Goal: Information Seeking & Learning: Learn about a topic

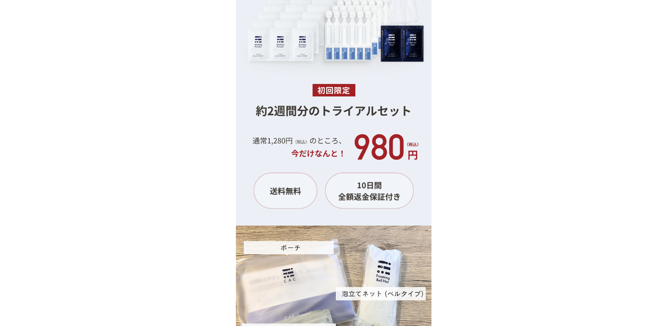
scroll to position [6759, 0]
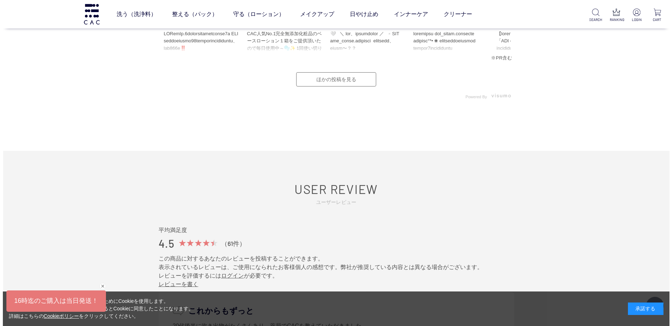
scroll to position [3629, 0]
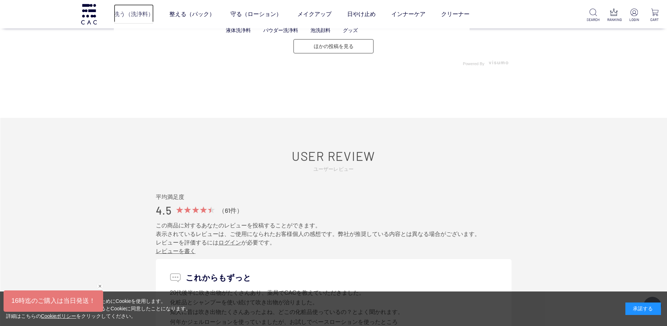
click at [139, 15] on link "洗う（洗浄料）" at bounding box center [134, 14] width 40 height 20
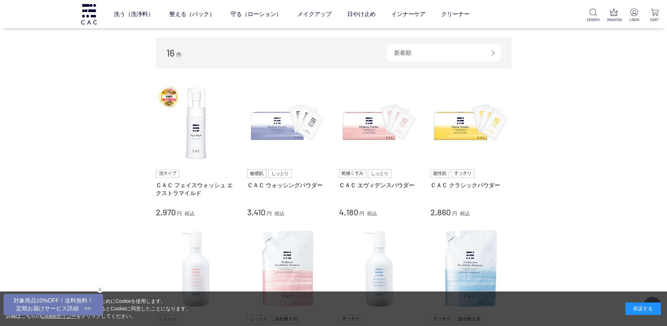
scroll to position [107, 0]
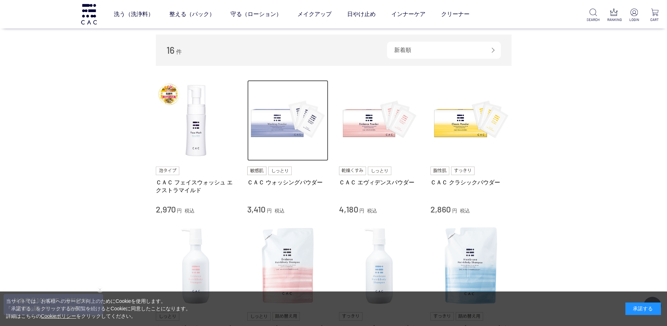
click at [284, 126] on img at bounding box center [287, 120] width 81 height 81
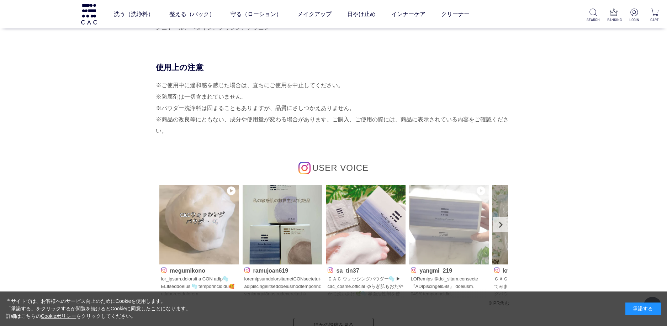
scroll to position [3273, 0]
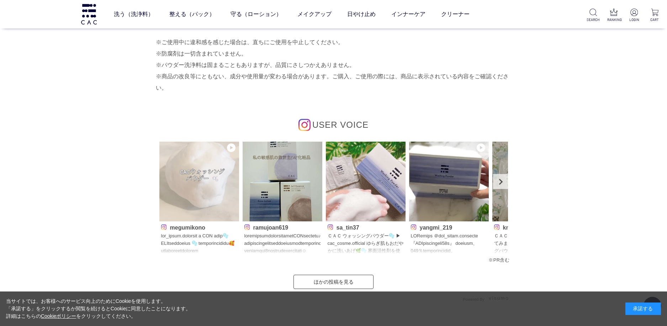
click at [214, 175] on img at bounding box center [199, 182] width 80 height 80
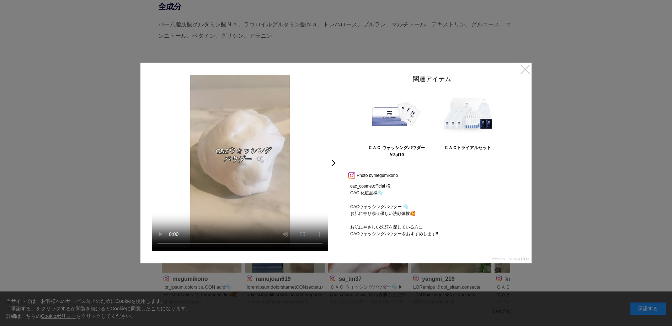
click at [524, 70] on link "×" at bounding box center [525, 69] width 13 height 13
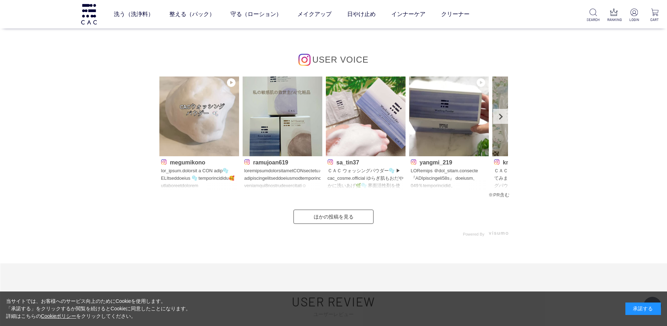
scroll to position [3344, 0]
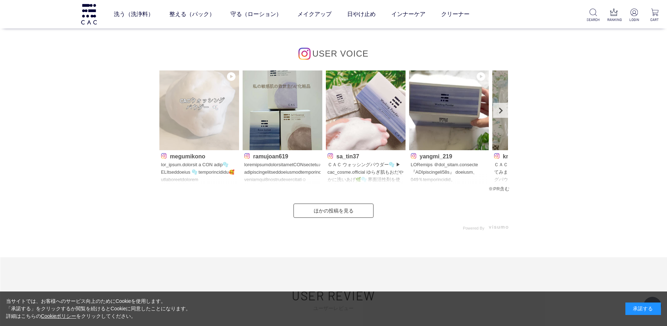
click at [192, 113] on img at bounding box center [199, 110] width 80 height 80
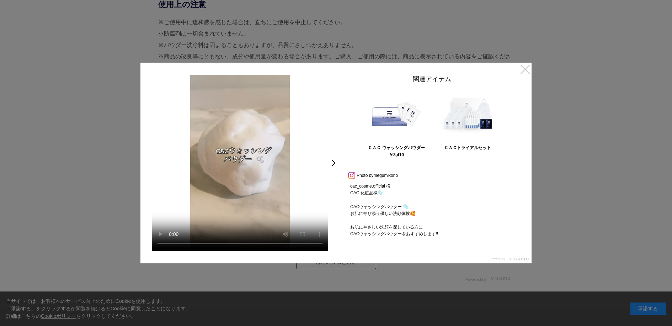
click at [527, 70] on link "×" at bounding box center [525, 69] width 13 height 13
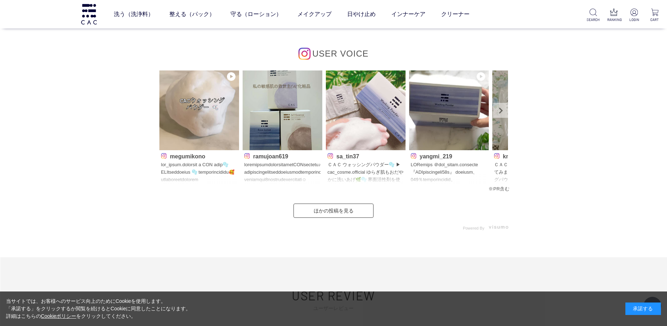
click at [502, 108] on link "Next" at bounding box center [500, 110] width 15 height 15
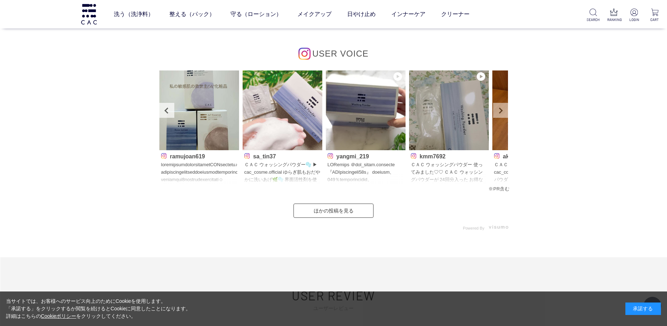
click at [501, 111] on link "Next" at bounding box center [500, 110] width 15 height 15
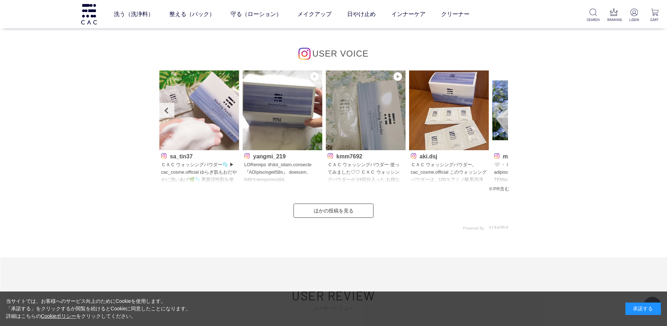
click at [501, 111] on link "Next" at bounding box center [500, 110] width 15 height 15
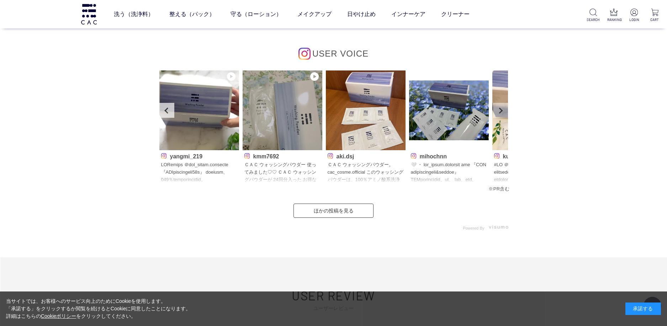
click at [501, 111] on link "Next" at bounding box center [500, 110] width 15 height 15
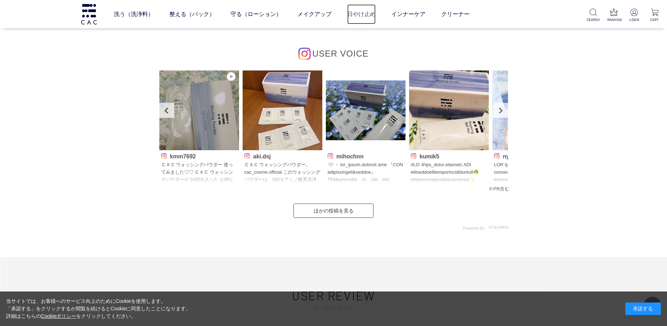
click at [365, 16] on link "日やけ止め" at bounding box center [361, 14] width 28 height 20
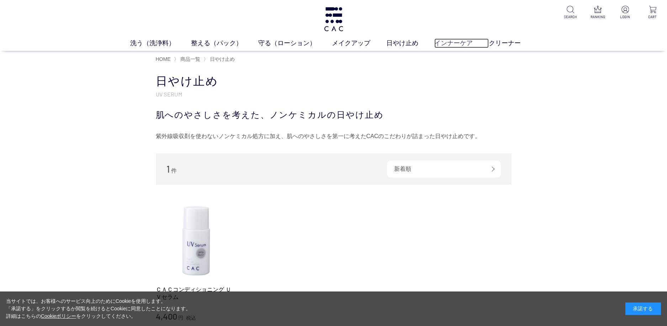
click at [456, 42] on link "インナーケア" at bounding box center [461, 43] width 54 height 10
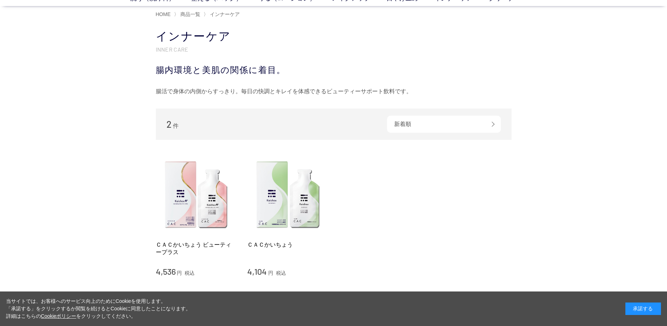
scroll to position [36, 0]
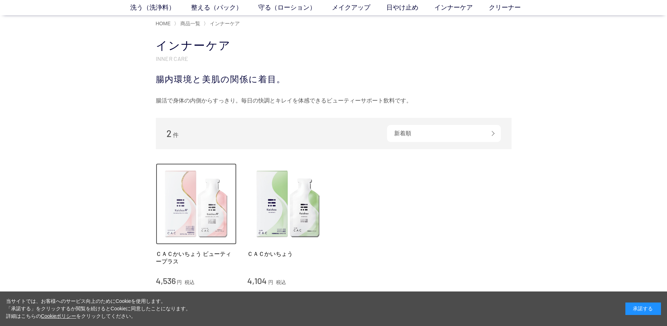
click at [200, 201] on img at bounding box center [196, 203] width 81 height 81
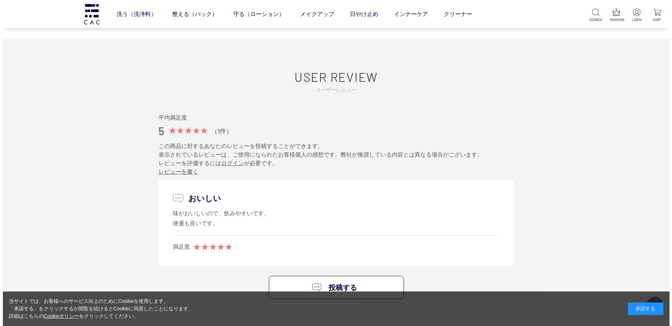
scroll to position [2419, 0]
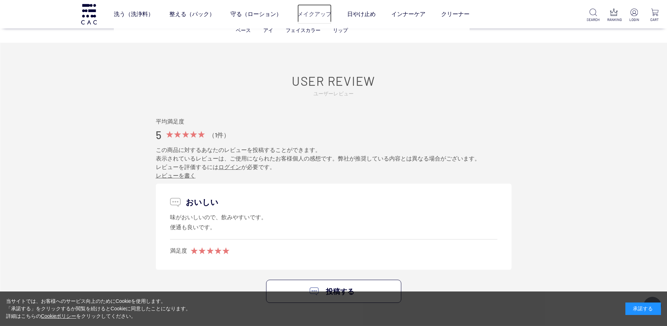
click at [319, 13] on link "メイクアップ" at bounding box center [314, 14] width 34 height 20
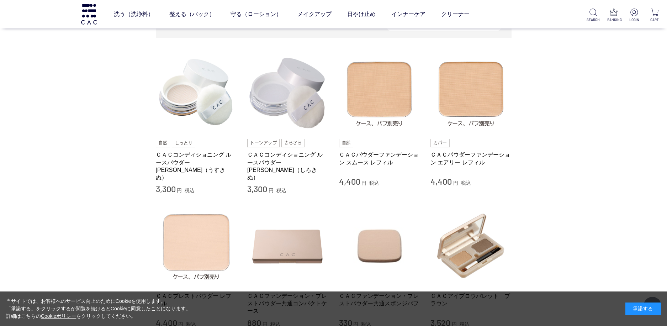
scroll to position [178, 0]
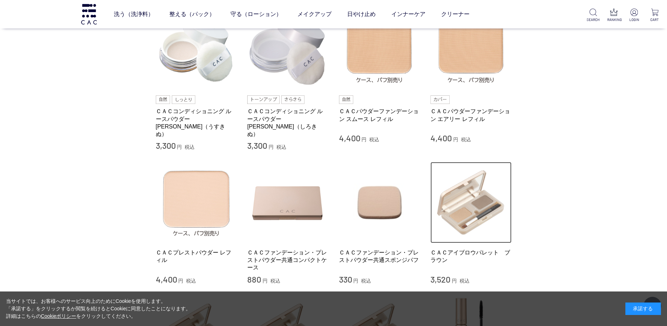
click at [474, 198] on img at bounding box center [470, 202] width 81 height 81
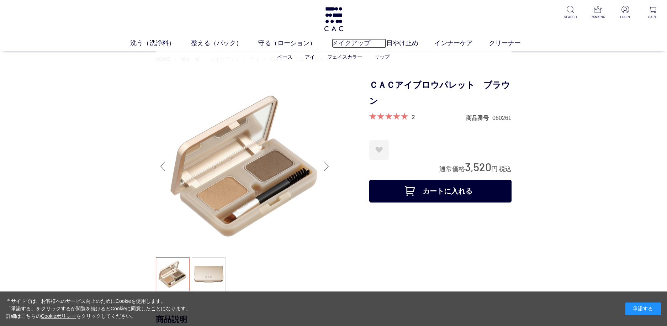
click at [365, 45] on link "メイクアップ" at bounding box center [359, 43] width 54 height 10
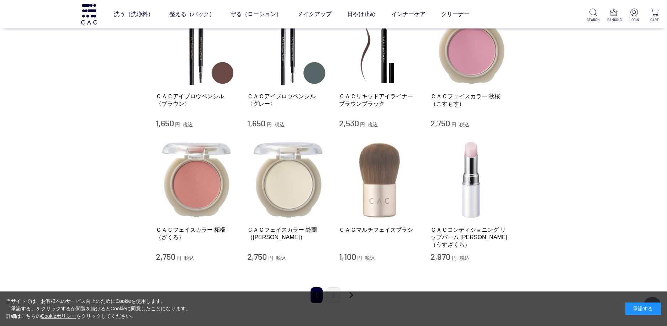
scroll to position [605, 0]
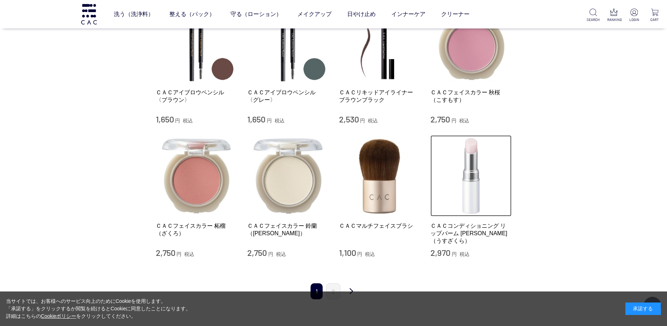
click at [476, 177] on img at bounding box center [470, 175] width 81 height 81
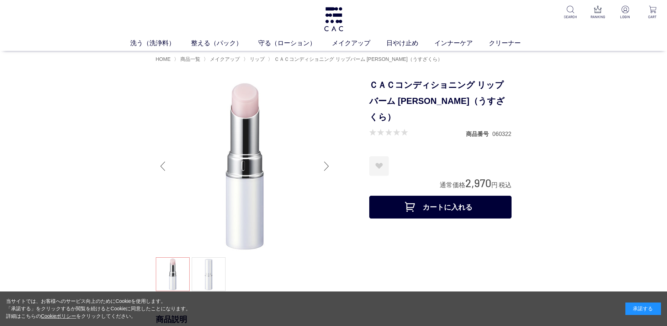
click at [327, 164] on div "Next slide" at bounding box center [326, 166] width 14 height 28
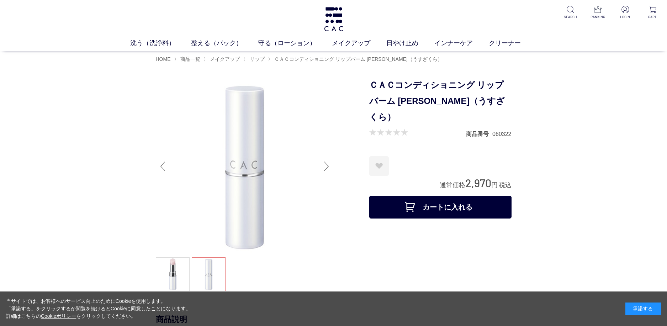
click at [326, 164] on div "Next slide" at bounding box center [326, 166] width 14 height 28
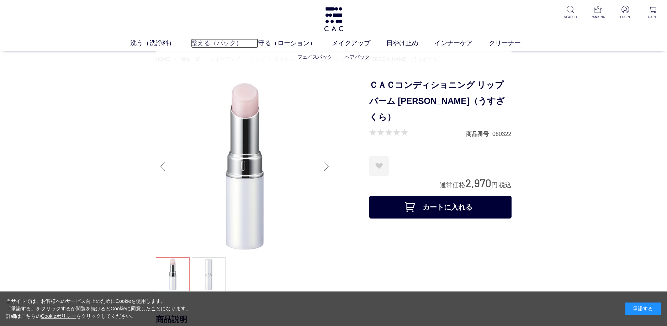
click at [222, 40] on link "整える（パック）" at bounding box center [224, 43] width 67 height 10
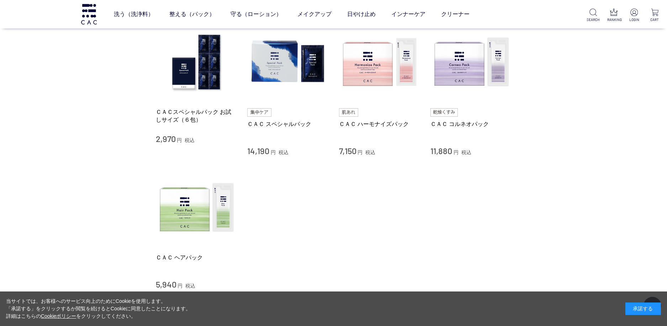
scroll to position [178, 0]
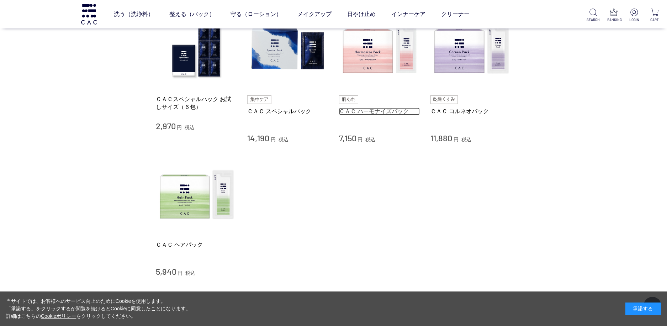
click at [378, 110] on link "ＣＡＣ ハーモナイズパック" at bounding box center [379, 110] width 81 height 7
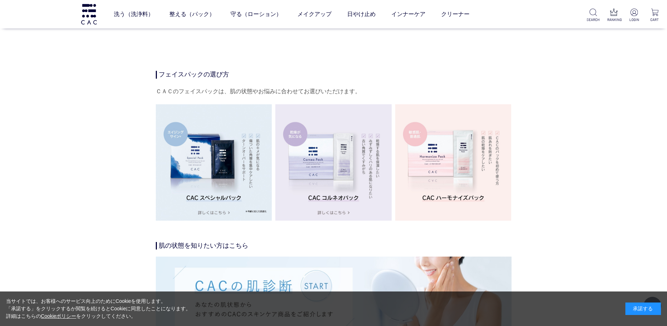
scroll to position [1138, 0]
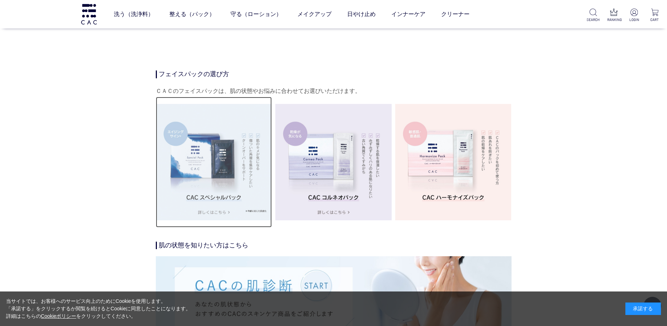
click at [206, 163] on img at bounding box center [214, 162] width 116 height 116
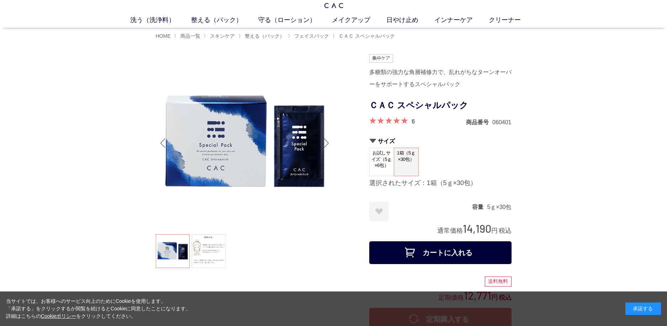
scroll to position [36, 0]
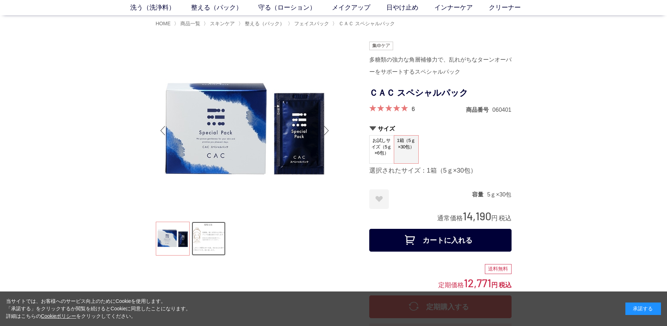
click at [212, 240] on link at bounding box center [209, 239] width 34 height 34
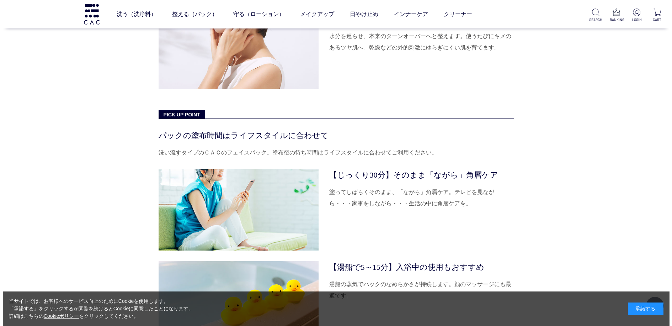
scroll to position [2154, 0]
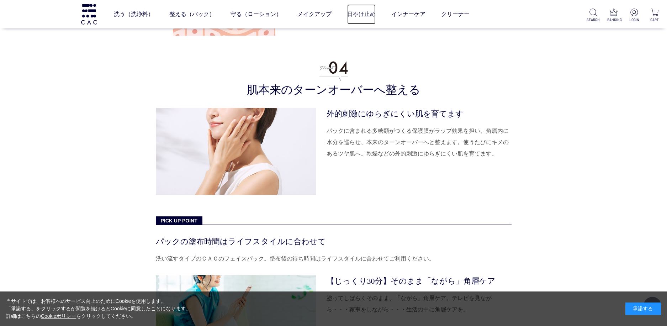
click at [363, 11] on link "日やけ止め" at bounding box center [361, 14] width 28 height 20
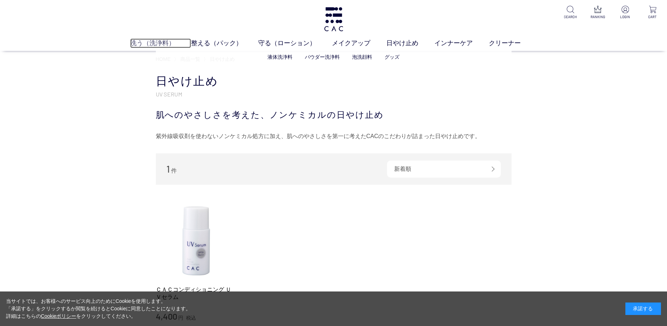
click at [149, 41] on link "洗う（洗浄料）" at bounding box center [160, 43] width 61 height 10
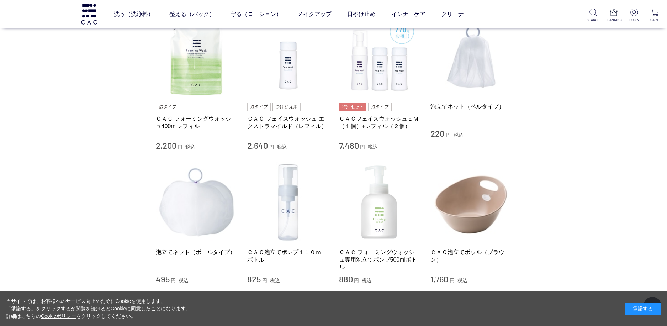
scroll to position [498, 0]
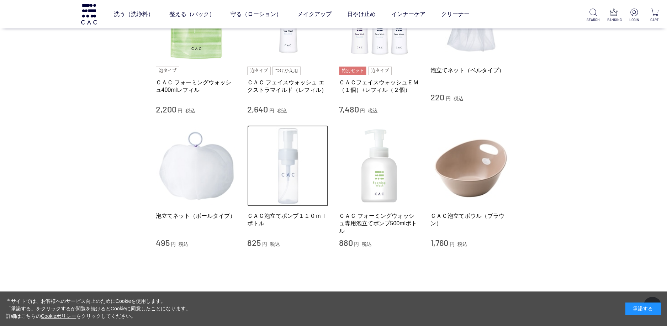
click at [289, 180] on img at bounding box center [287, 165] width 81 height 81
